Goal: Navigation & Orientation: Find specific page/section

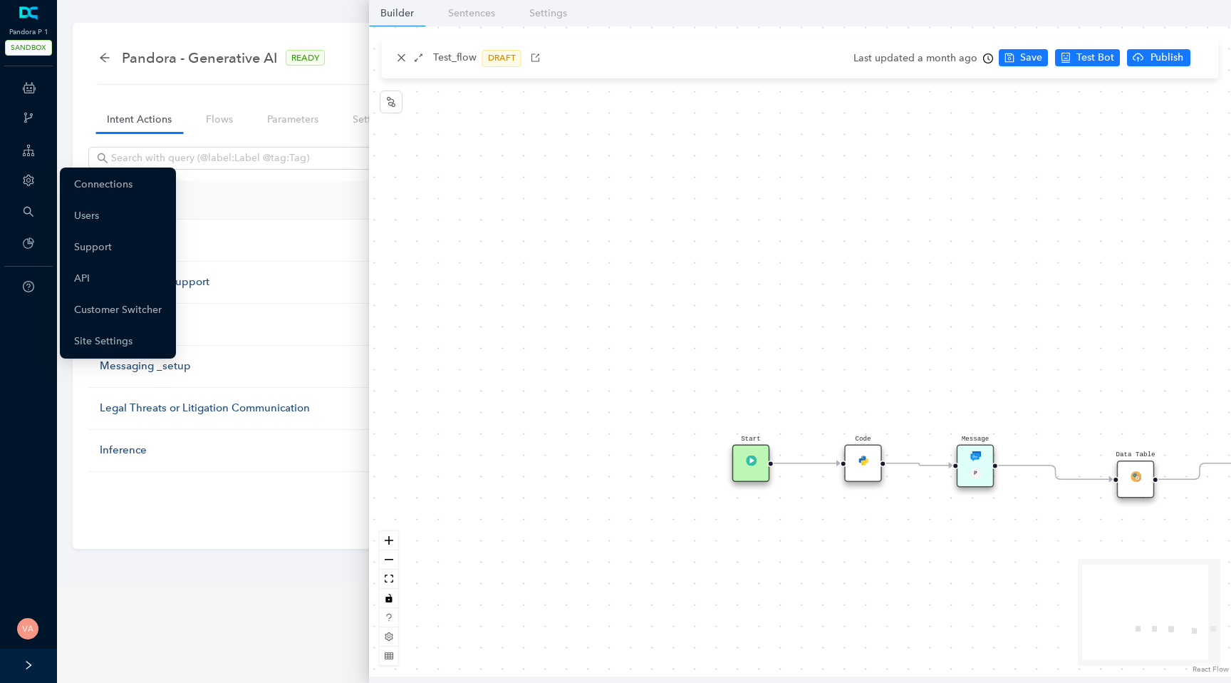
click at [28, 175] on icon "setting" at bounding box center [28, 180] width 11 height 11
click at [95, 318] on link "Customer Switcher" at bounding box center [118, 310] width 88 height 29
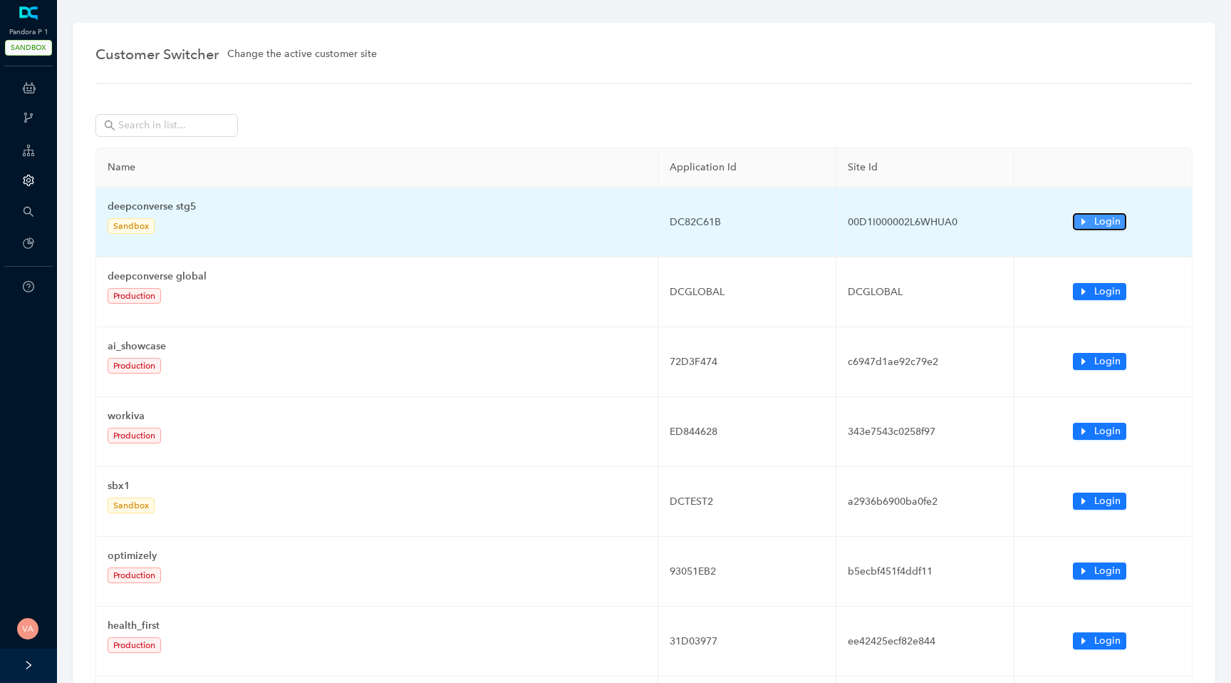
click at [1100, 223] on span "Login" at bounding box center [1108, 222] width 26 height 16
